Goal: Transaction & Acquisition: Purchase product/service

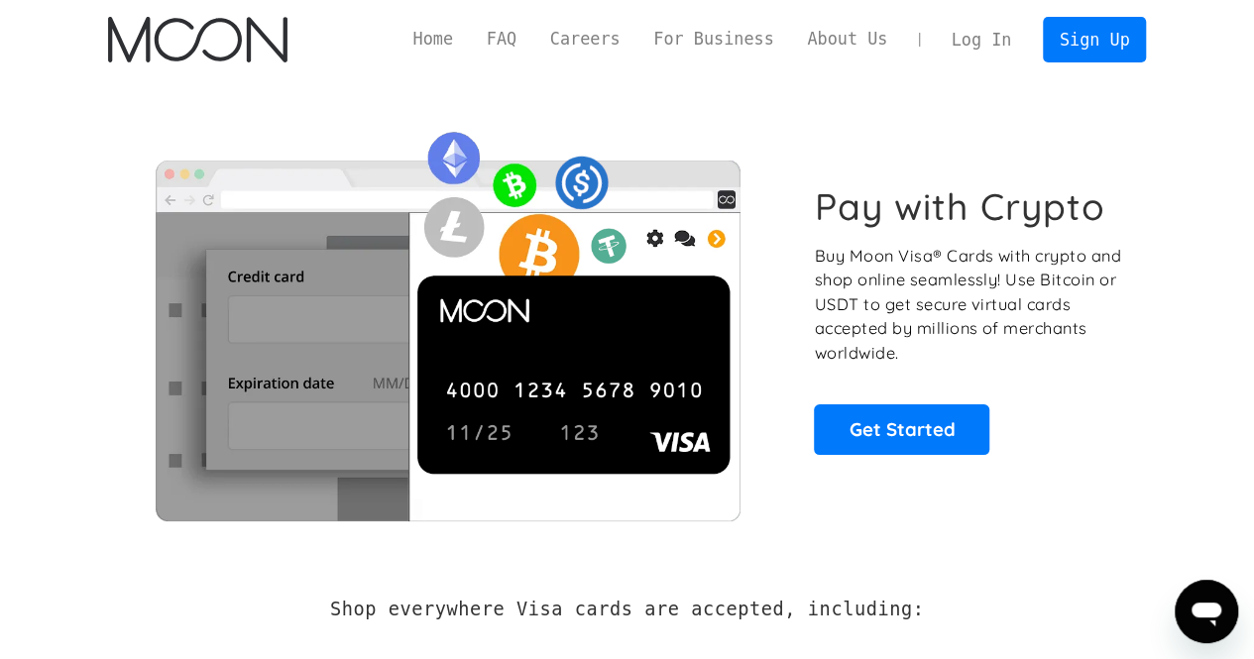
click at [987, 49] on link "Log In" at bounding box center [981, 40] width 93 height 44
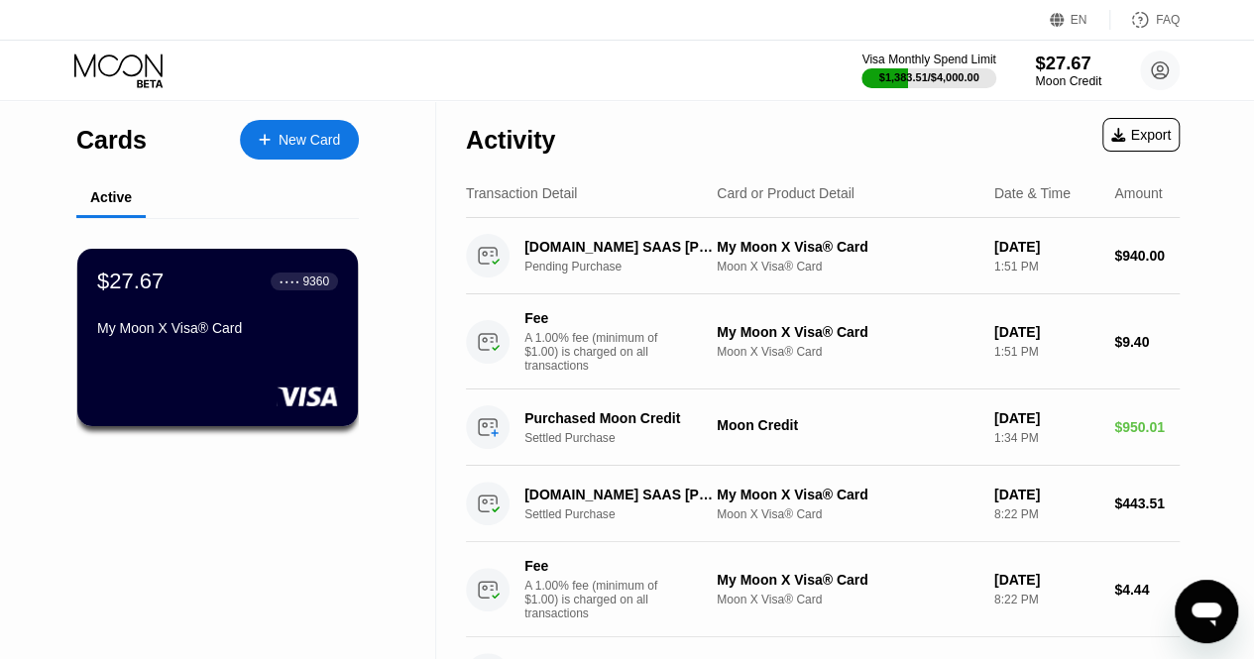
click at [1073, 70] on div "$27.67" at bounding box center [1068, 63] width 66 height 21
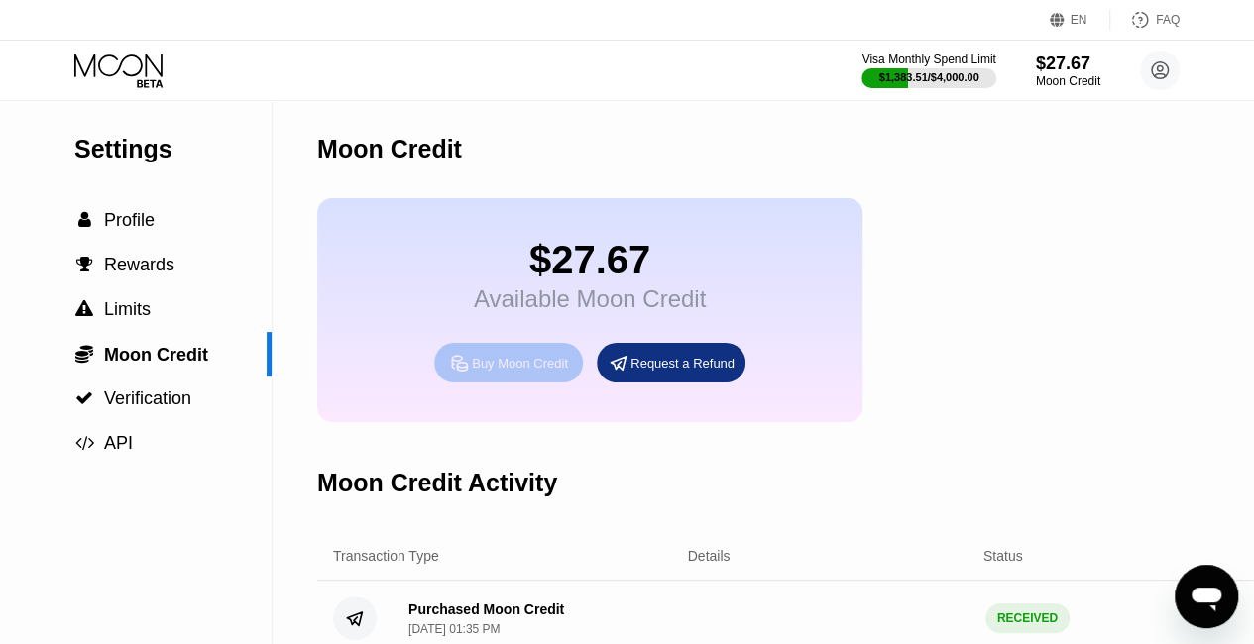
click at [531, 372] on div "Buy Moon Credit" at bounding box center [520, 363] width 96 height 17
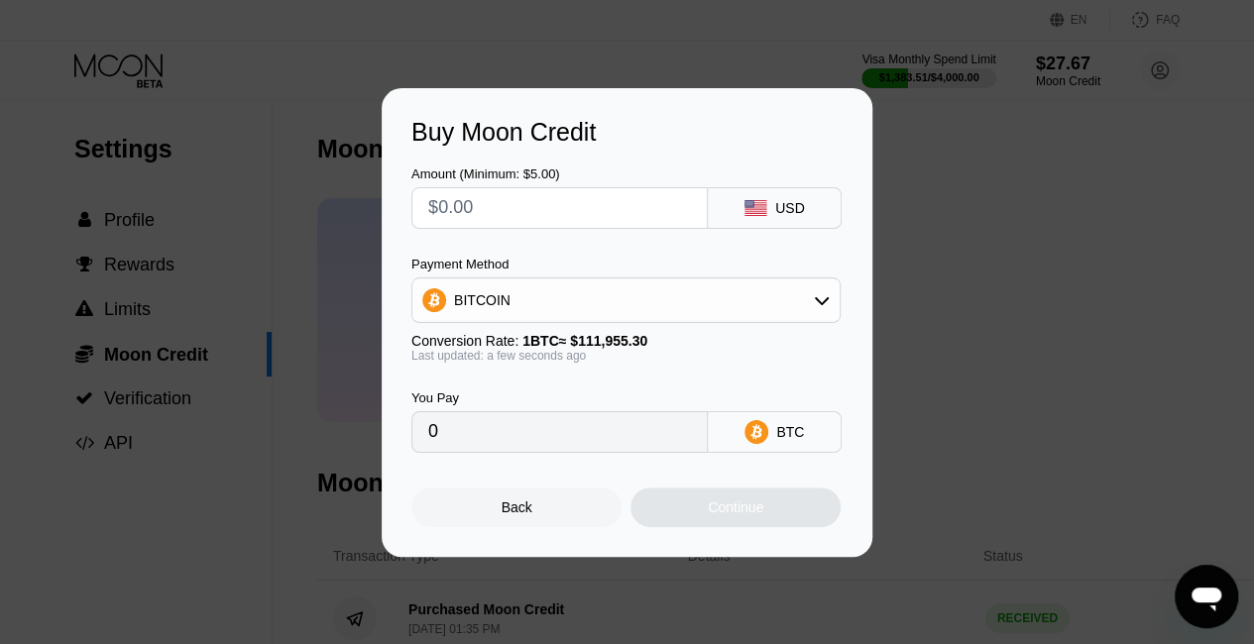
click at [617, 188] on input "text" at bounding box center [559, 208] width 263 height 40
click at [597, 195] on input "text" at bounding box center [559, 208] width 263 height 40
type input "$8"
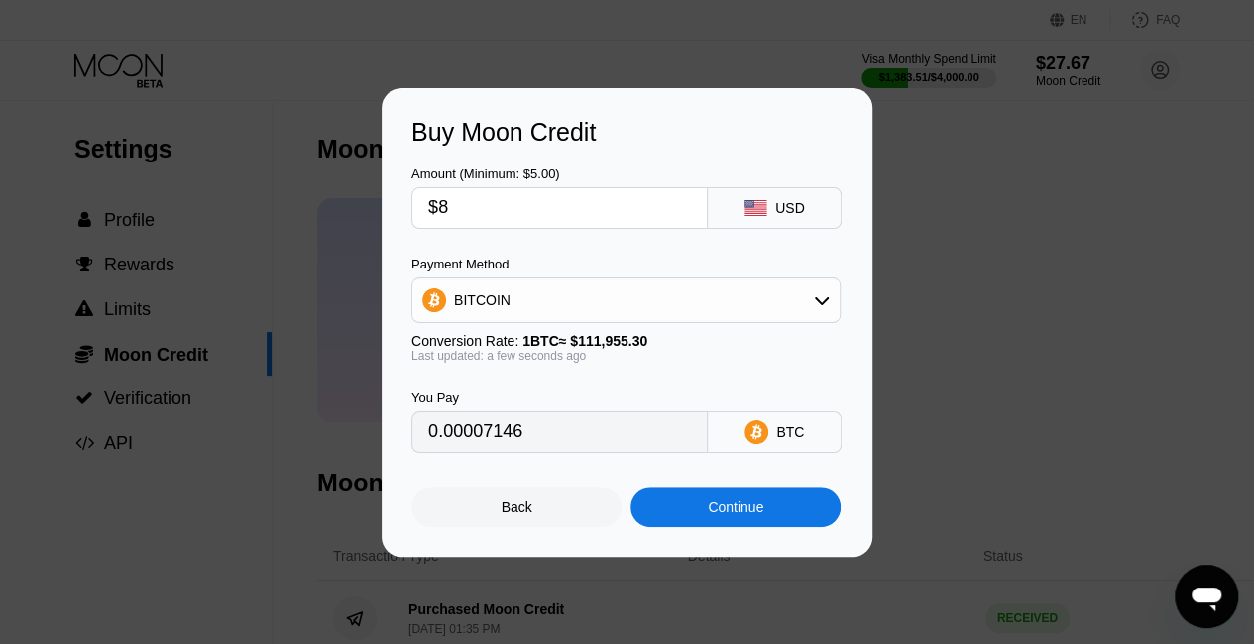
type input "0.00007146"
type input "$80"
type input "0.00071458"
type input "$800"
type input "0.00714571"
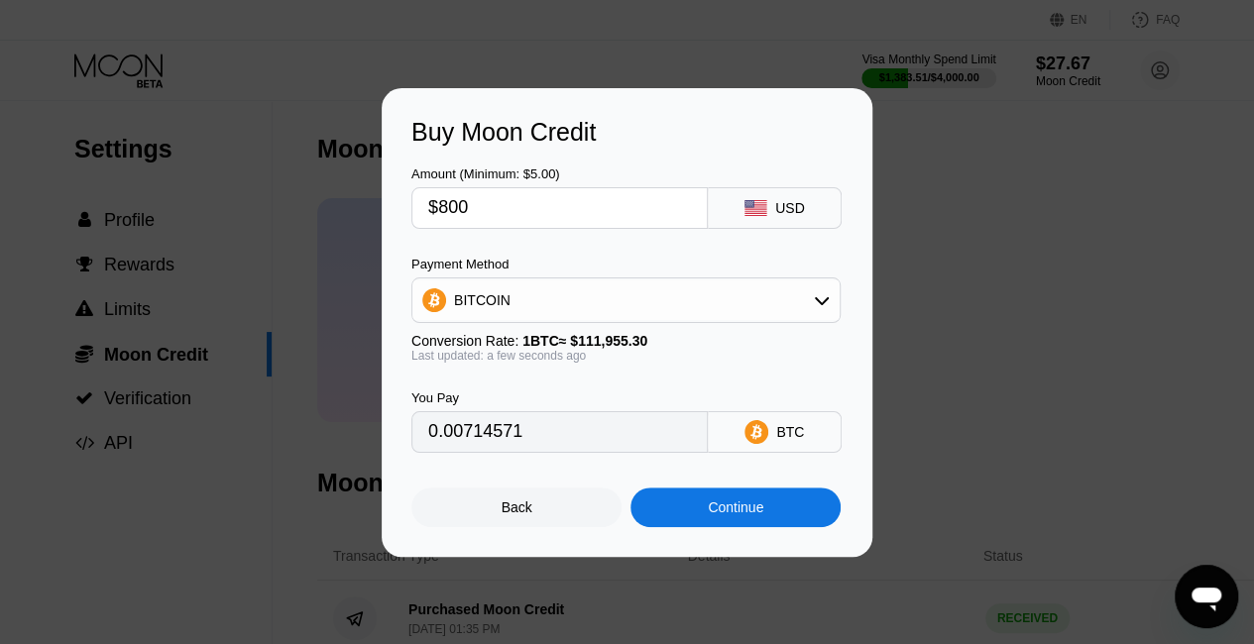
type input "$800"
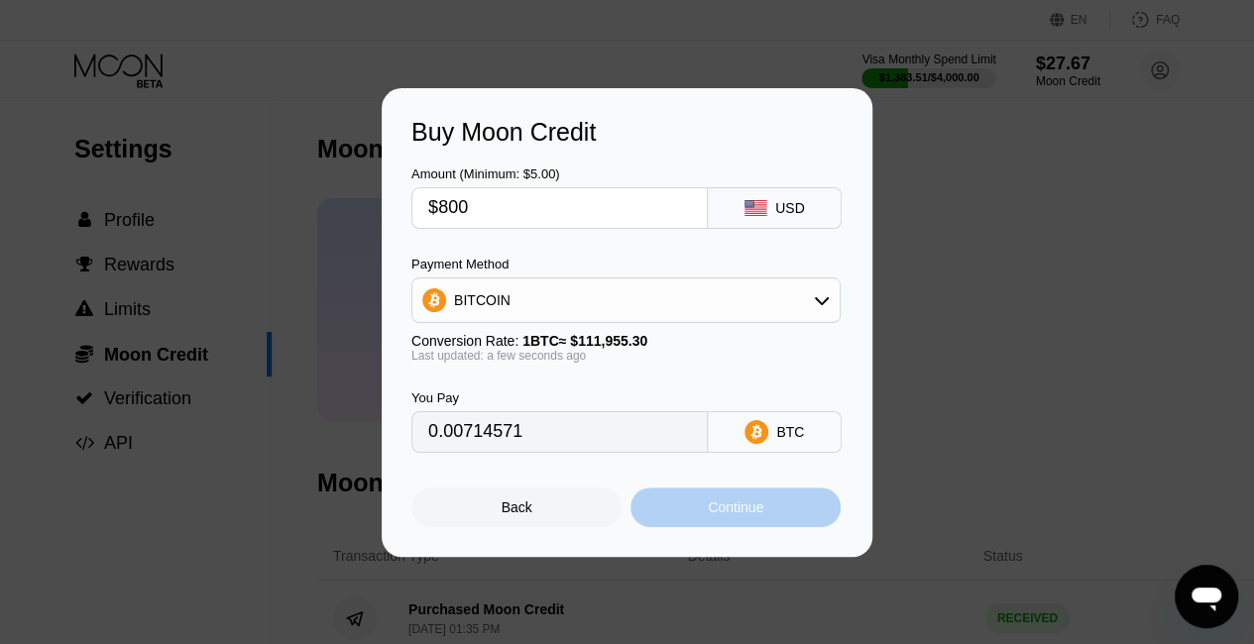
click at [779, 510] on div "Continue" at bounding box center [735, 508] width 210 height 40
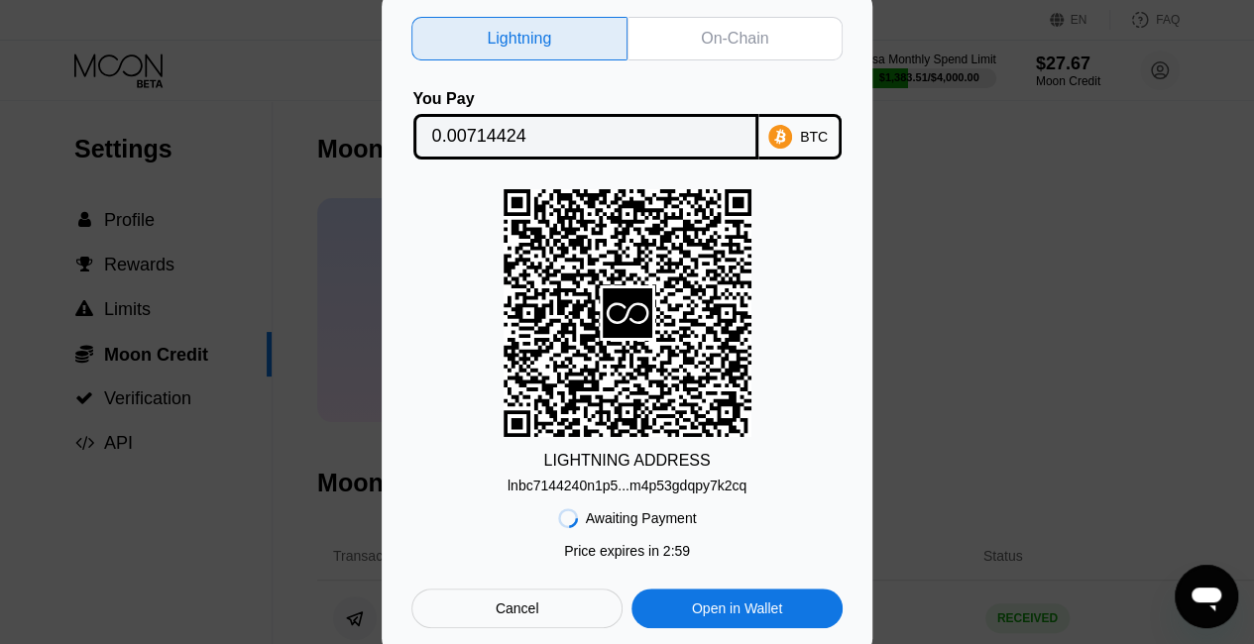
click at [730, 43] on div "On-Chain" at bounding box center [734, 39] width 67 height 20
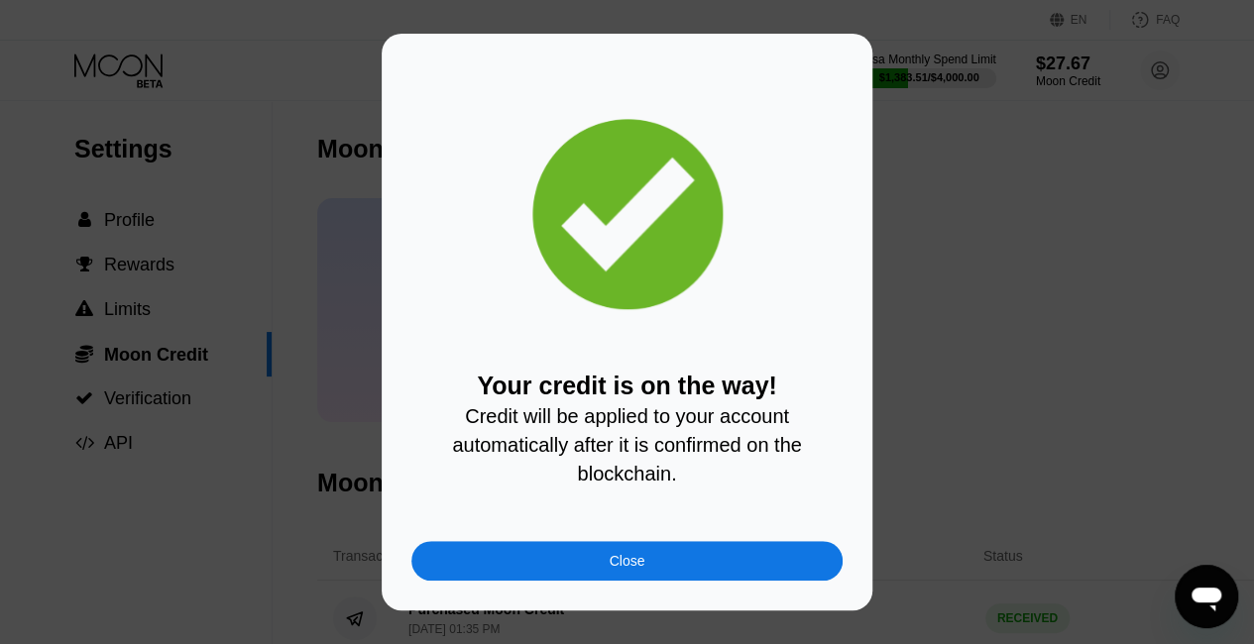
click at [750, 588] on div "Your credit is on the way! Credit will be applied to your account automatically…" at bounding box center [627, 322] width 491 height 577
click at [748, 572] on div "Close" at bounding box center [626, 561] width 431 height 40
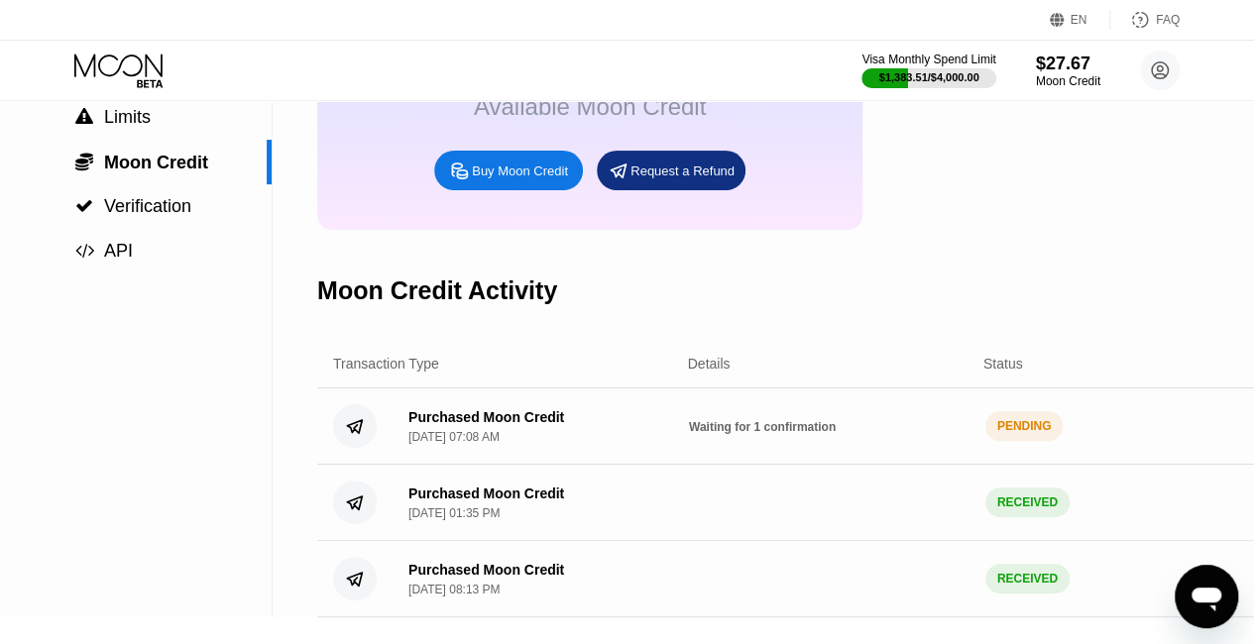
scroll to position [397, 0]
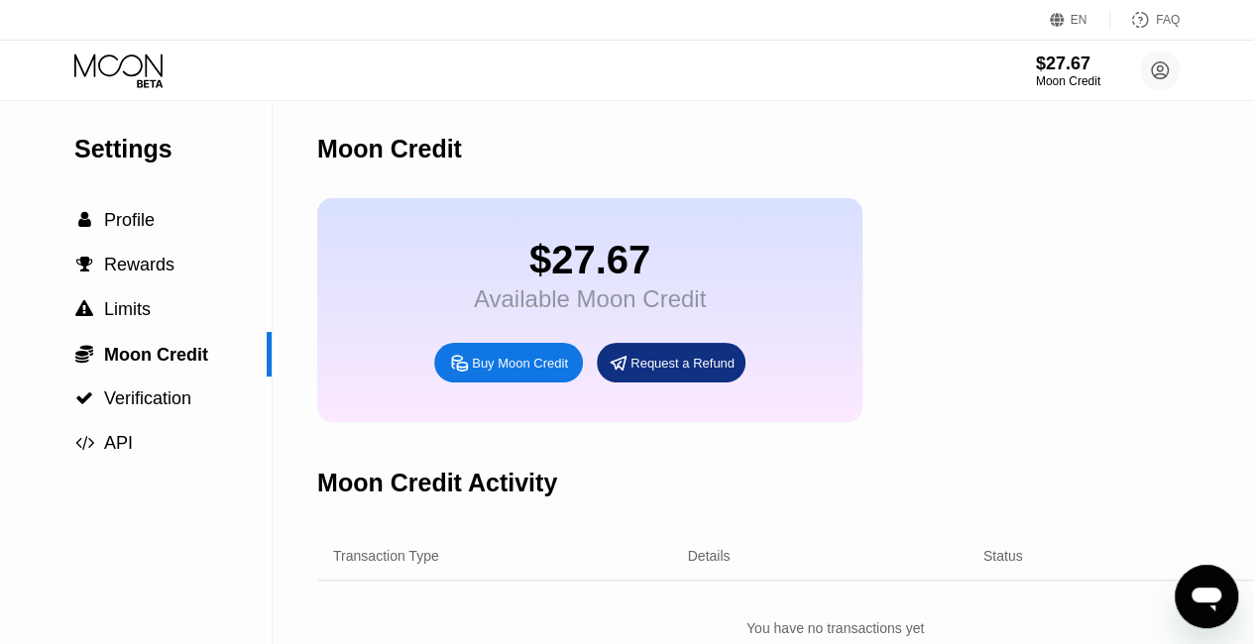
scroll to position [397, 0]
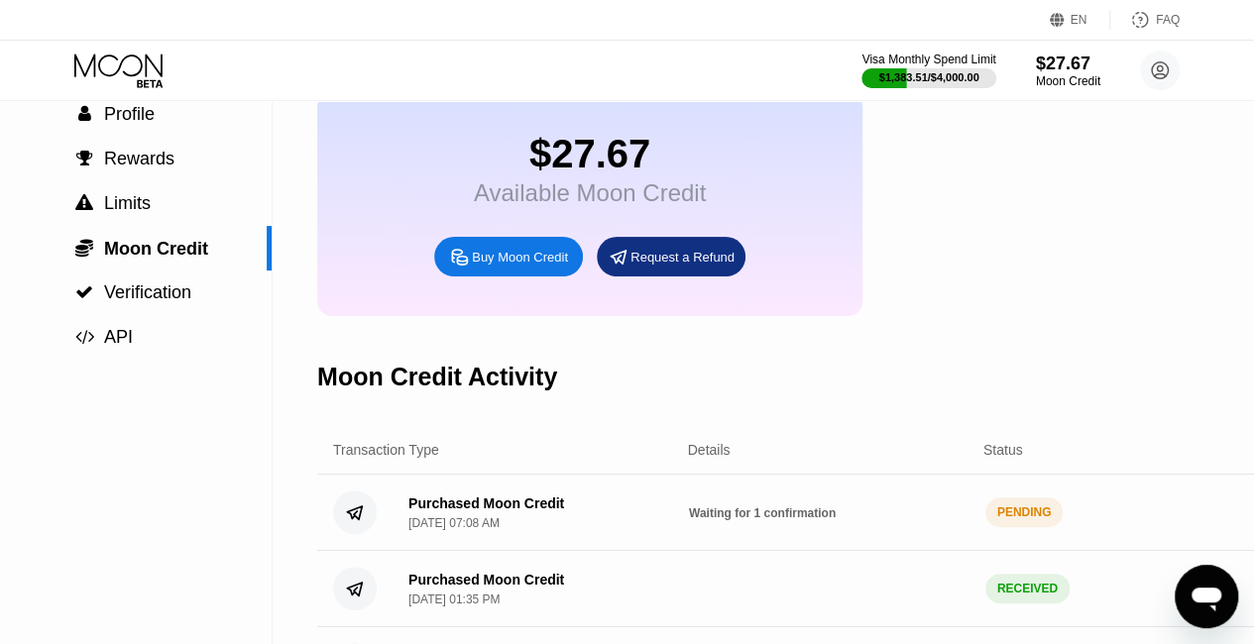
scroll to position [198, 0]
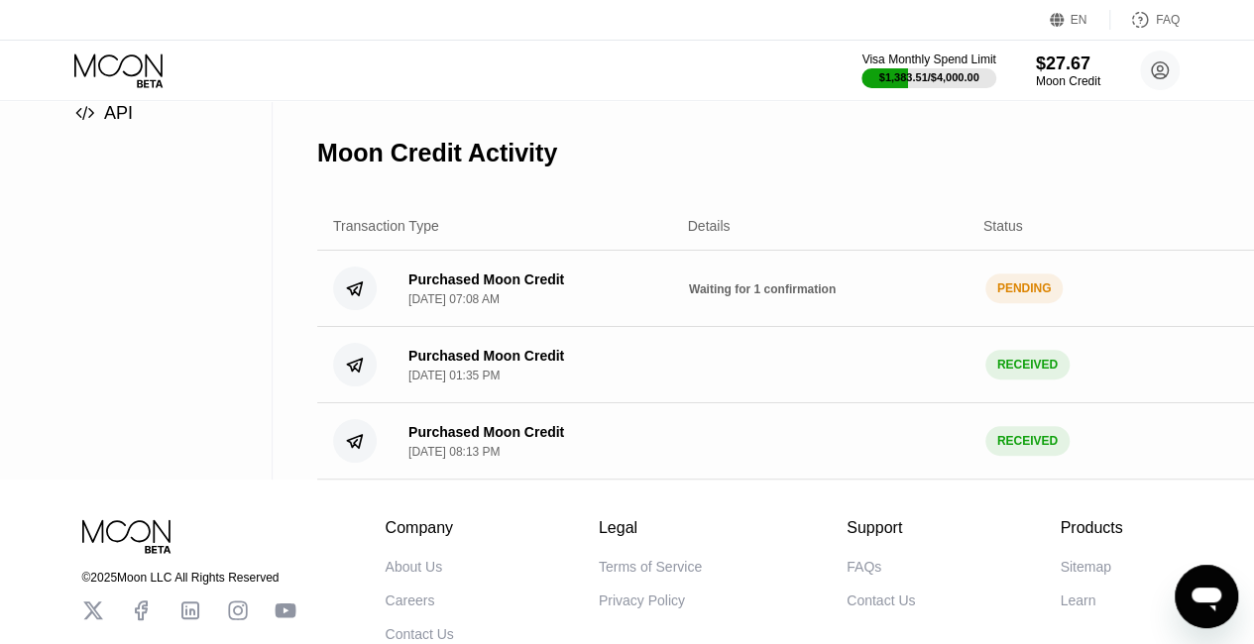
scroll to position [397, 0]
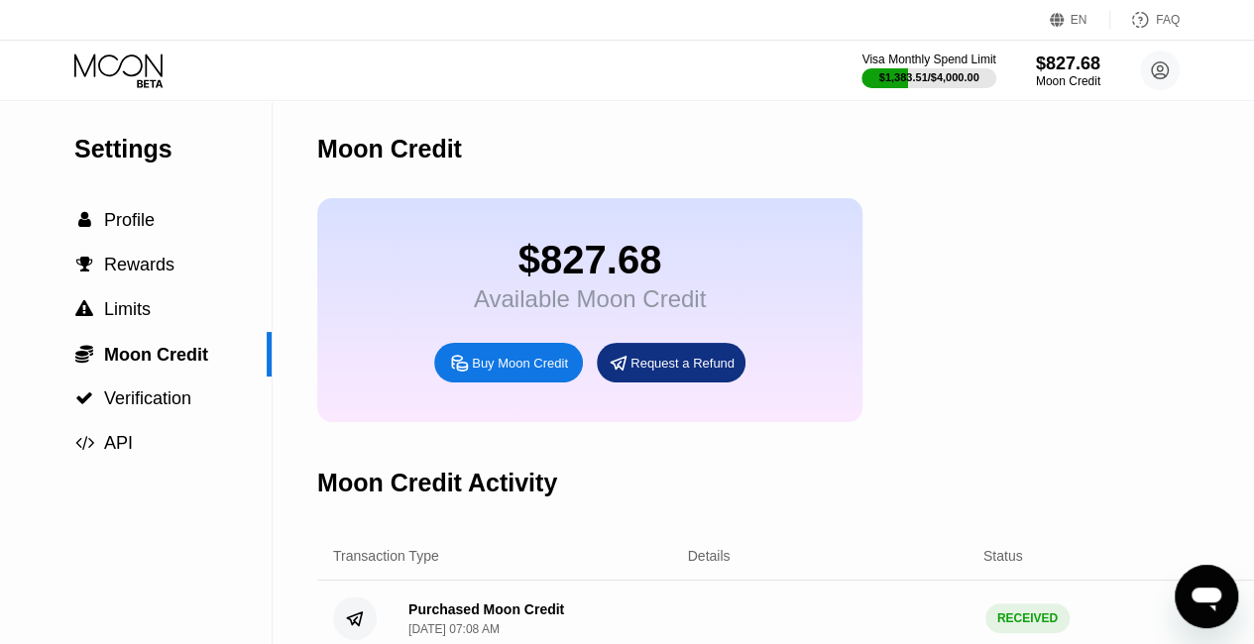
click at [117, 50] on div "Visa Monthly Spend Limit $1,383.51 / $4,000.00 $827.68 Moon Credit [EMAIL_ADDRE…" at bounding box center [627, 70] width 1254 height 59
click at [115, 62] on icon at bounding box center [120, 71] width 92 height 35
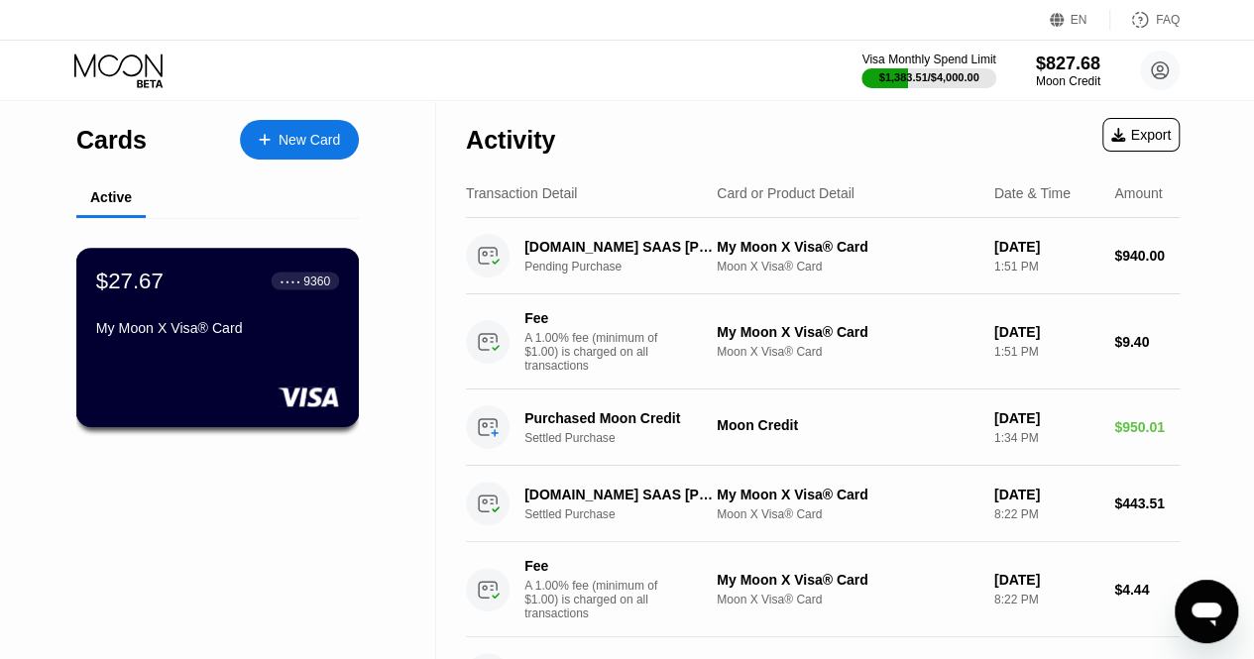
click at [214, 293] on div "$27.67 ● ● ● ● 9360" at bounding box center [217, 281] width 243 height 26
